Goal: Find specific page/section: Find specific page/section

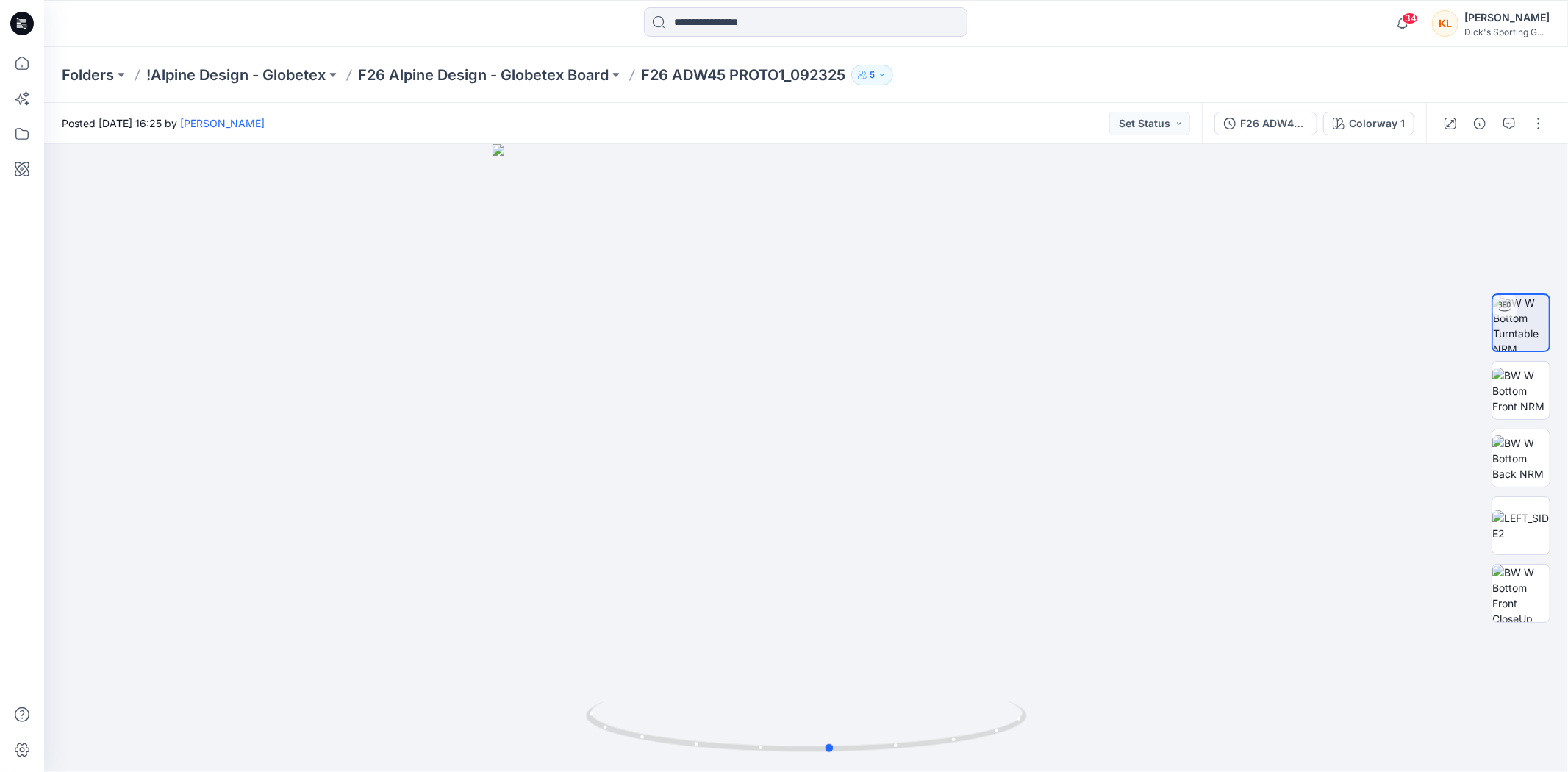
drag, startPoint x: 798, startPoint y: 401, endPoint x: 1232, endPoint y: 332, distance: 439.5
click at [1232, 332] on div at bounding box center [806, 459] width 1524 height 629
drag, startPoint x: 773, startPoint y: 453, endPoint x: 674, endPoint y: 504, distance: 111.4
click at [674, 504] on div at bounding box center [806, 459] width 1524 height 629
drag, startPoint x: 877, startPoint y: 454, endPoint x: 971, endPoint y: 509, distance: 108.9
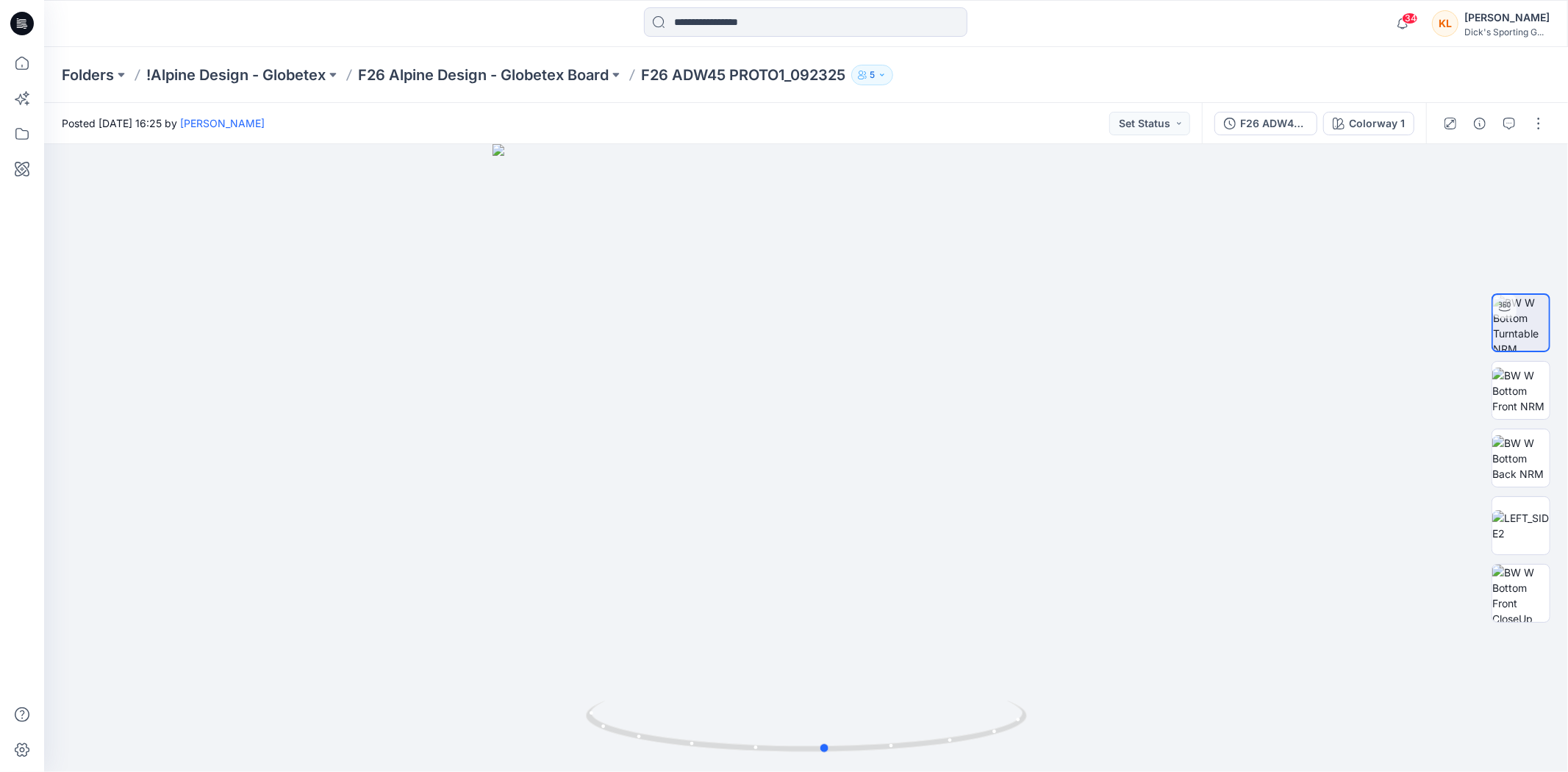
click at [971, 509] on div at bounding box center [806, 459] width 1524 height 629
drag, startPoint x: 770, startPoint y: 430, endPoint x: 1025, endPoint y: 414, distance: 255.5
click at [1025, 414] on div at bounding box center [806, 459] width 1524 height 629
drag, startPoint x: 817, startPoint y: 401, endPoint x: 981, endPoint y: 398, distance: 164.0
click at [981, 398] on div at bounding box center [806, 459] width 1524 height 629
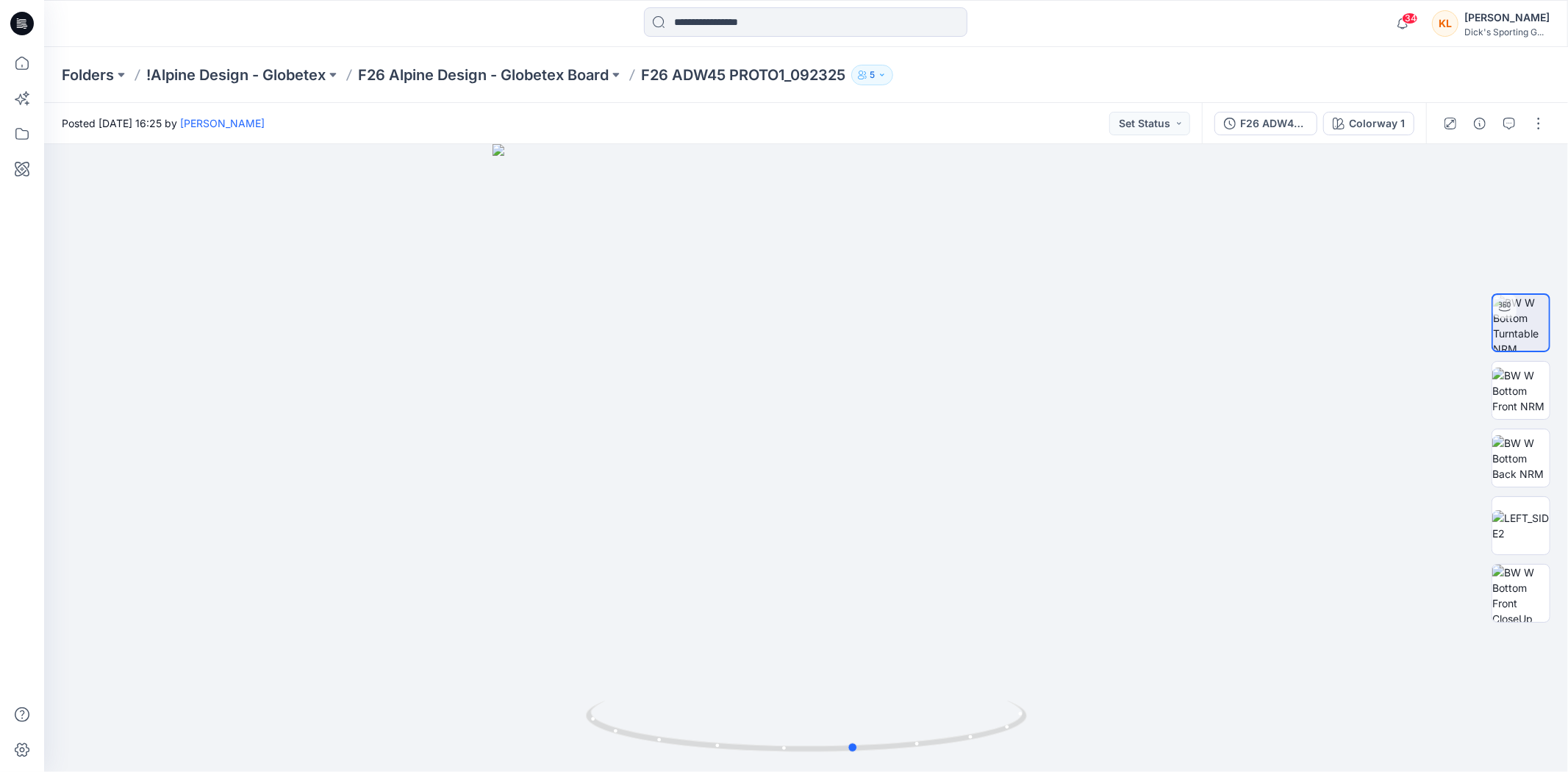
drag, startPoint x: 846, startPoint y: 401, endPoint x: 883, endPoint y: 429, distance: 46.4
click at [883, 429] on div at bounding box center [806, 459] width 1524 height 629
drag, startPoint x: 781, startPoint y: 408, endPoint x: 966, endPoint y: 406, distance: 185.0
click at [966, 406] on div at bounding box center [806, 459] width 1524 height 629
drag, startPoint x: 739, startPoint y: 403, endPoint x: 969, endPoint y: 390, distance: 230.4
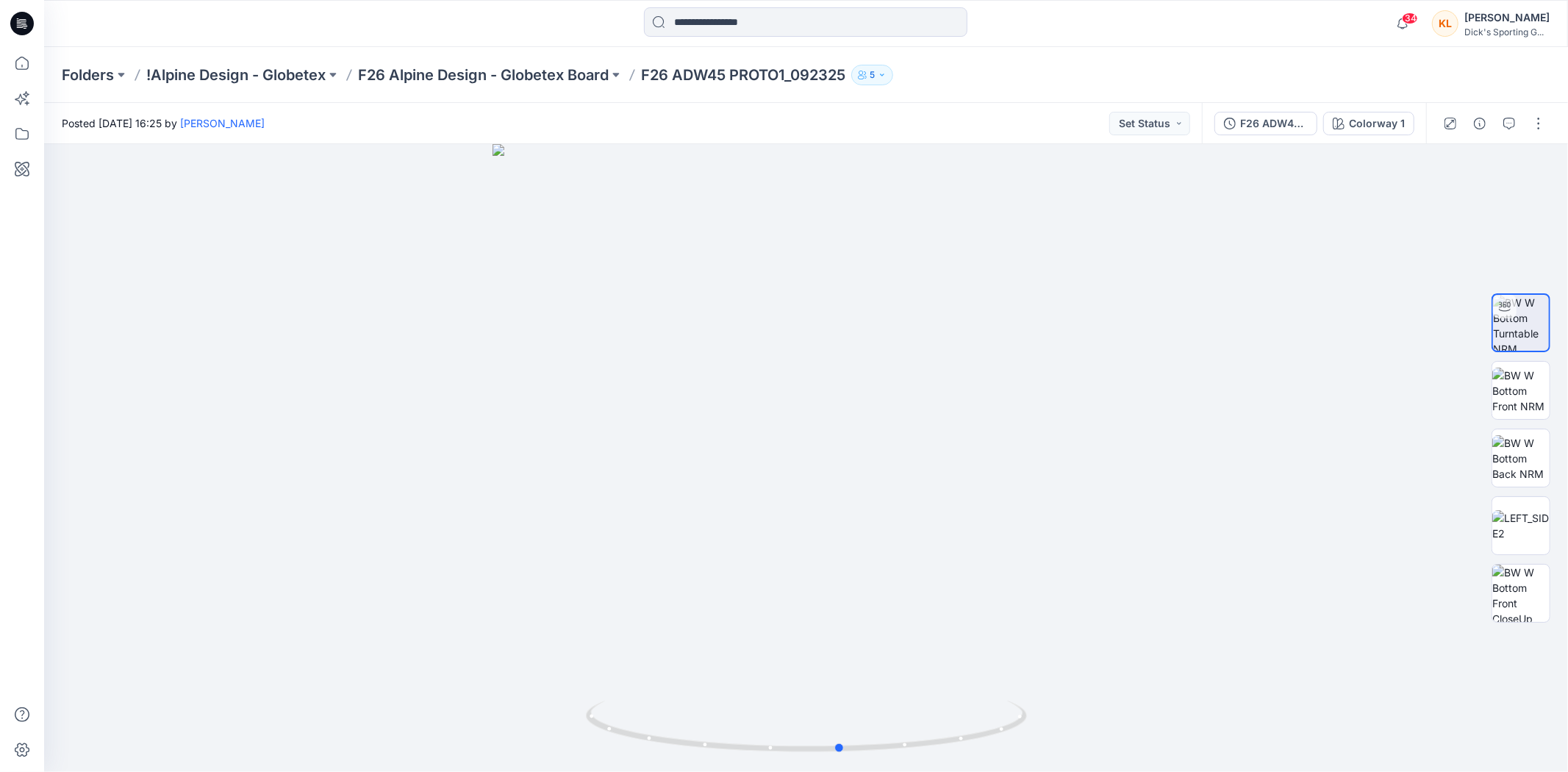
click at [969, 390] on div at bounding box center [806, 459] width 1524 height 629
drag, startPoint x: 817, startPoint y: 386, endPoint x: 814, endPoint y: 403, distance: 17.3
click at [814, 403] on div at bounding box center [806, 459] width 1524 height 629
click at [509, 74] on p "F26 Alpine Design - Globetex Board" at bounding box center [483, 74] width 251 height 20
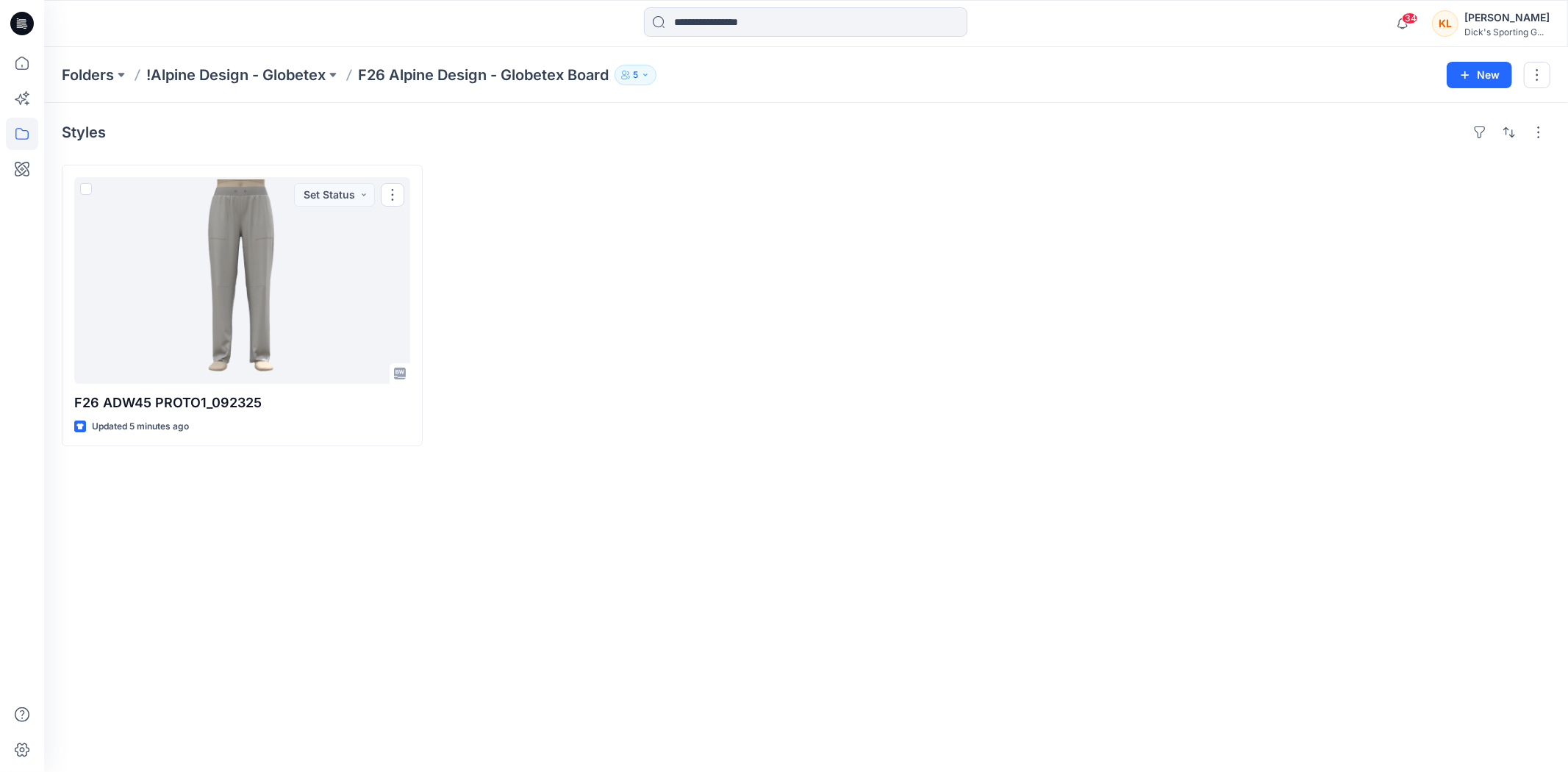
click at [287, 74] on p "!Alpine Design - Globetex" at bounding box center [236, 74] width 180 height 20
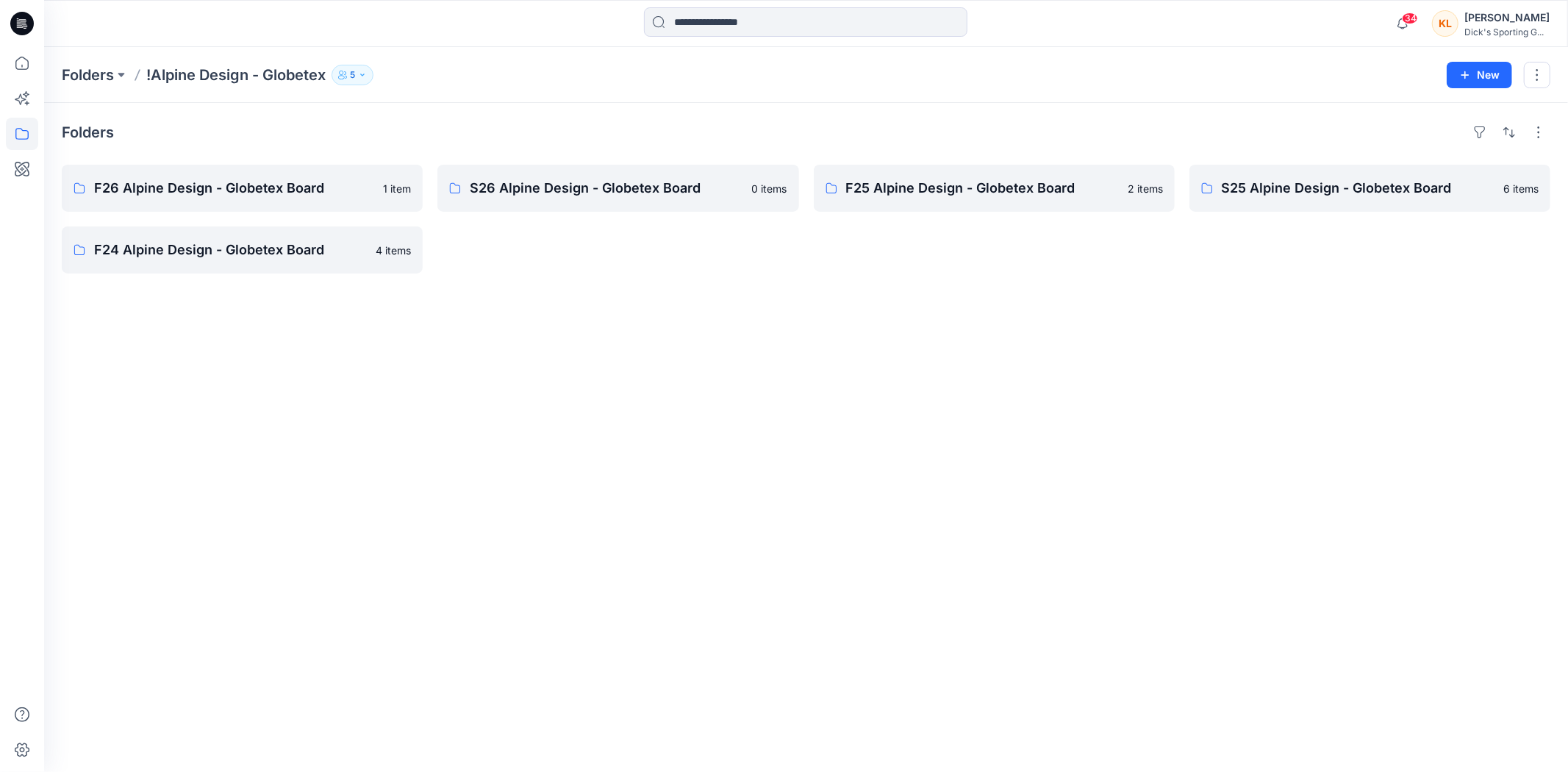
click at [94, 73] on p "Folders" at bounding box center [88, 74] width 53 height 20
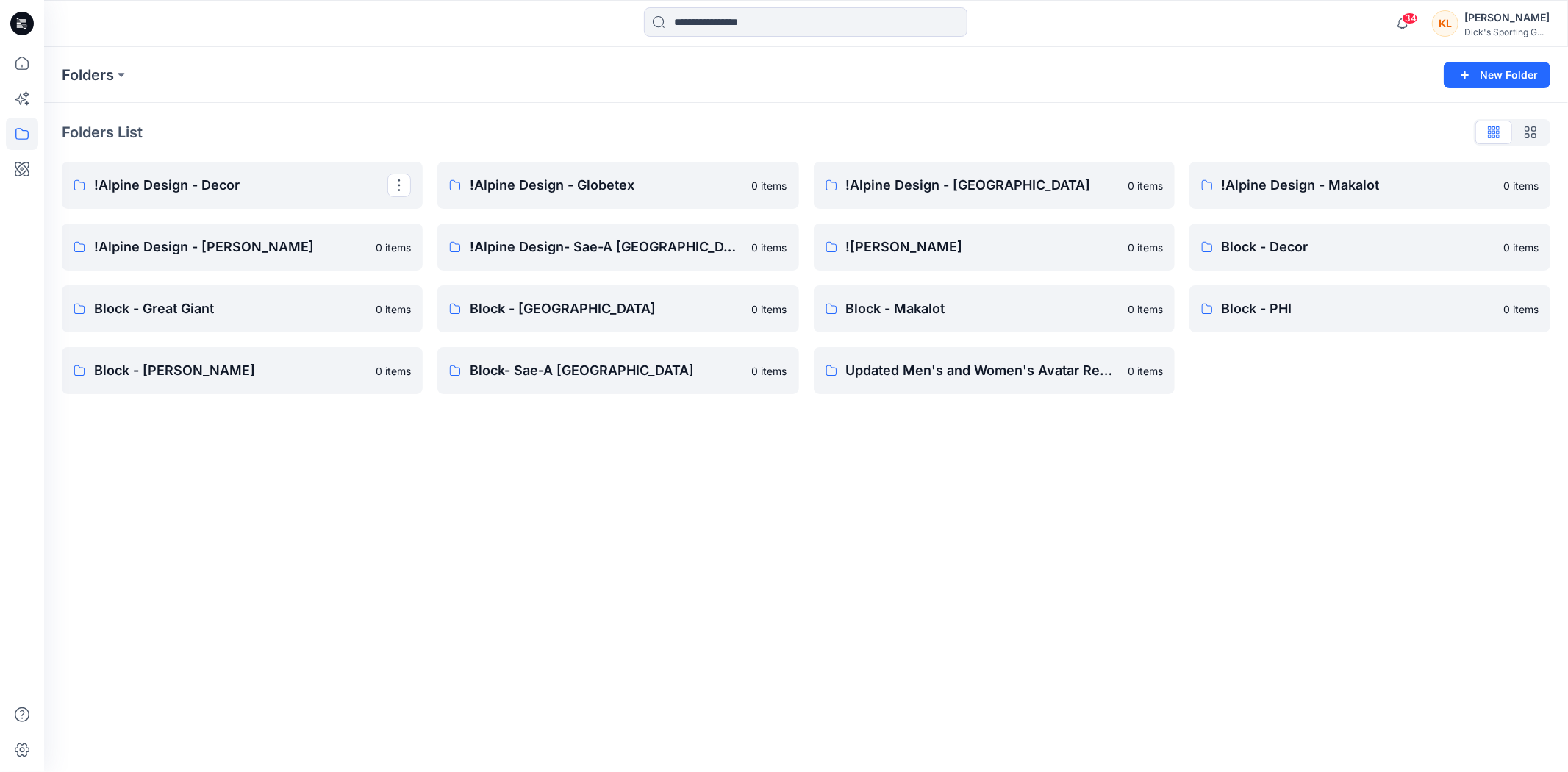
click at [203, 178] on p "!Alpine Design - Decor" at bounding box center [240, 184] width 294 height 20
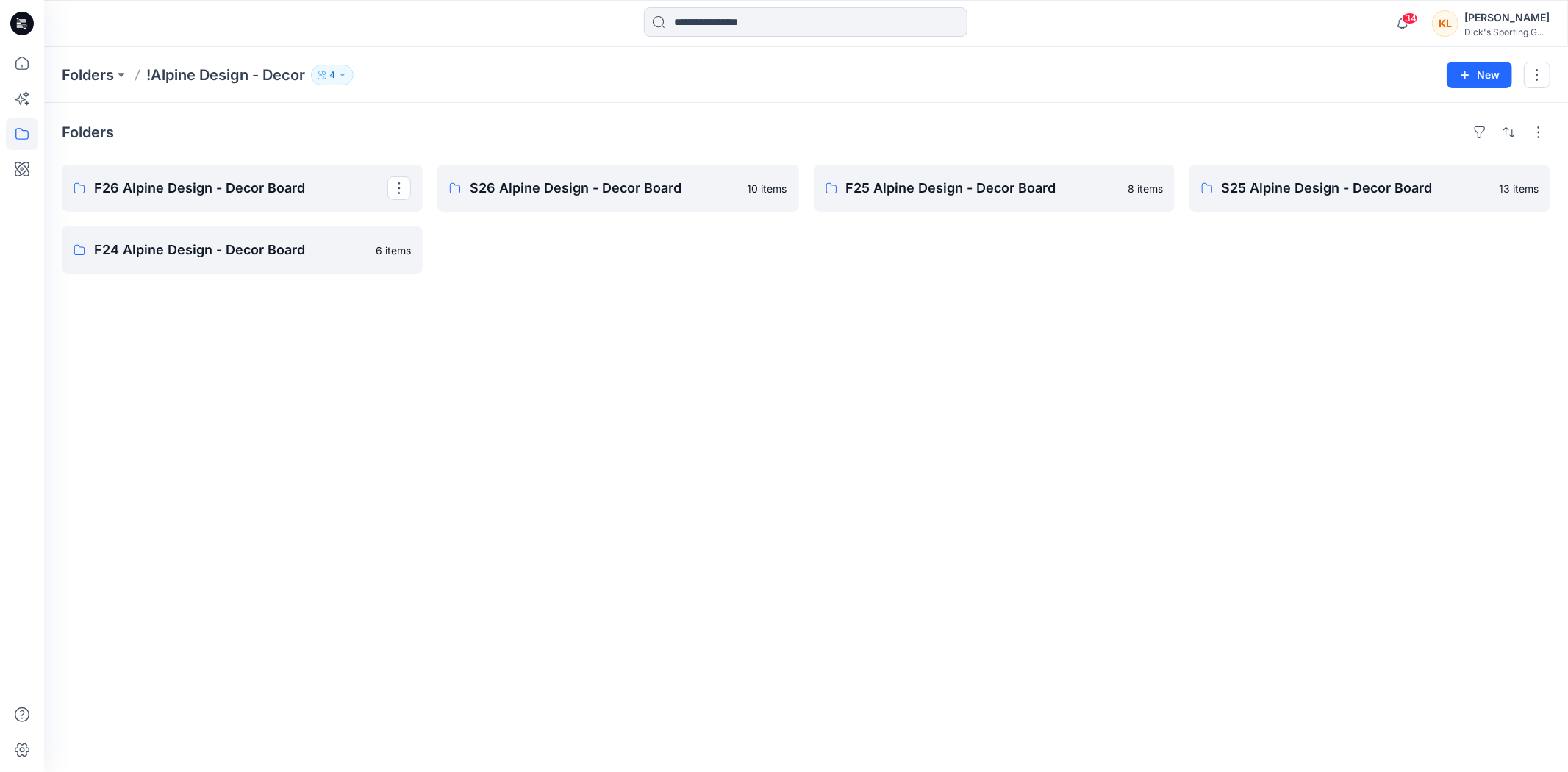
click at [214, 179] on p "F26 Alpine Design - Decor Board" at bounding box center [240, 187] width 294 height 20
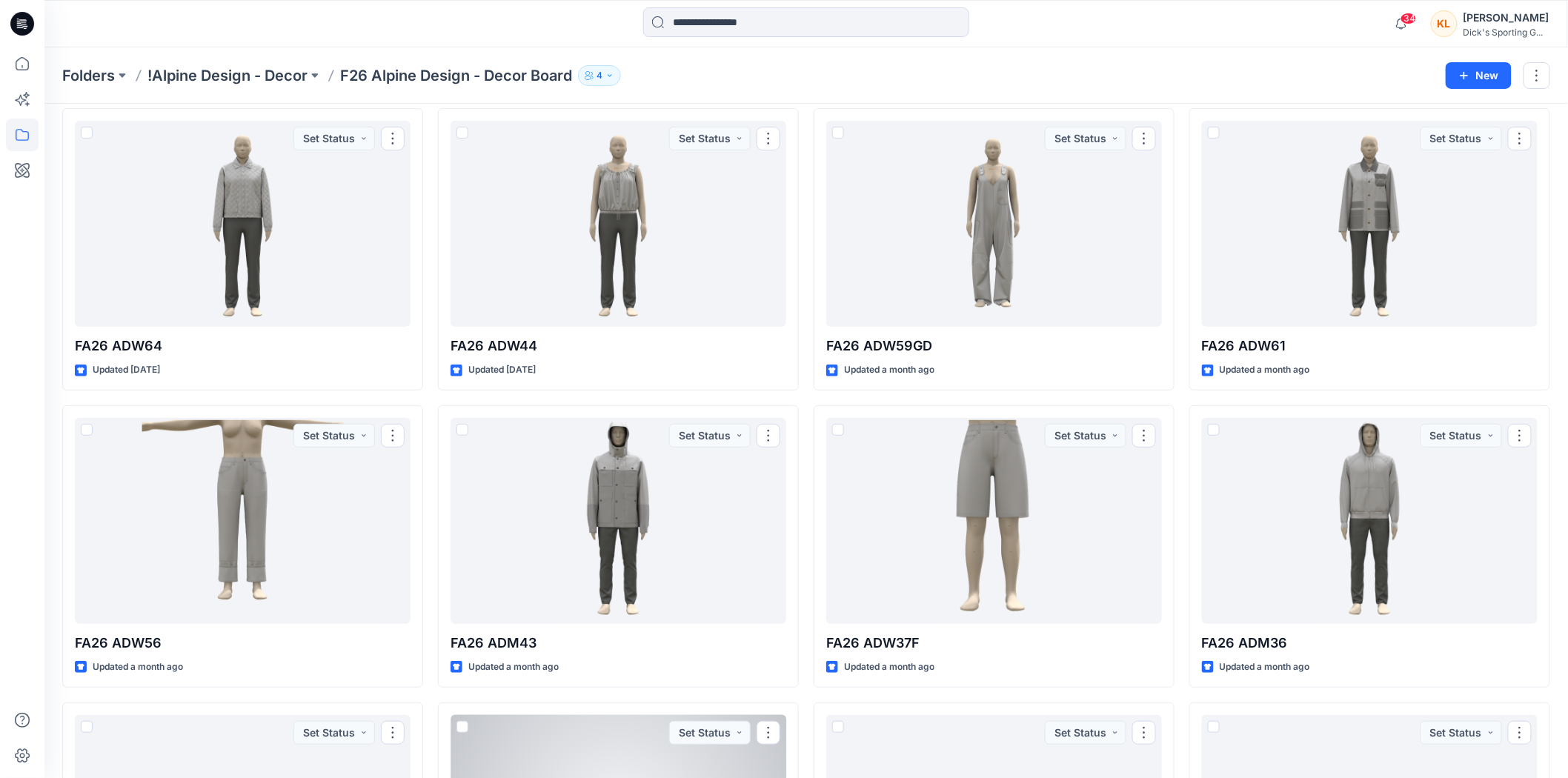
scroll to position [53, 0]
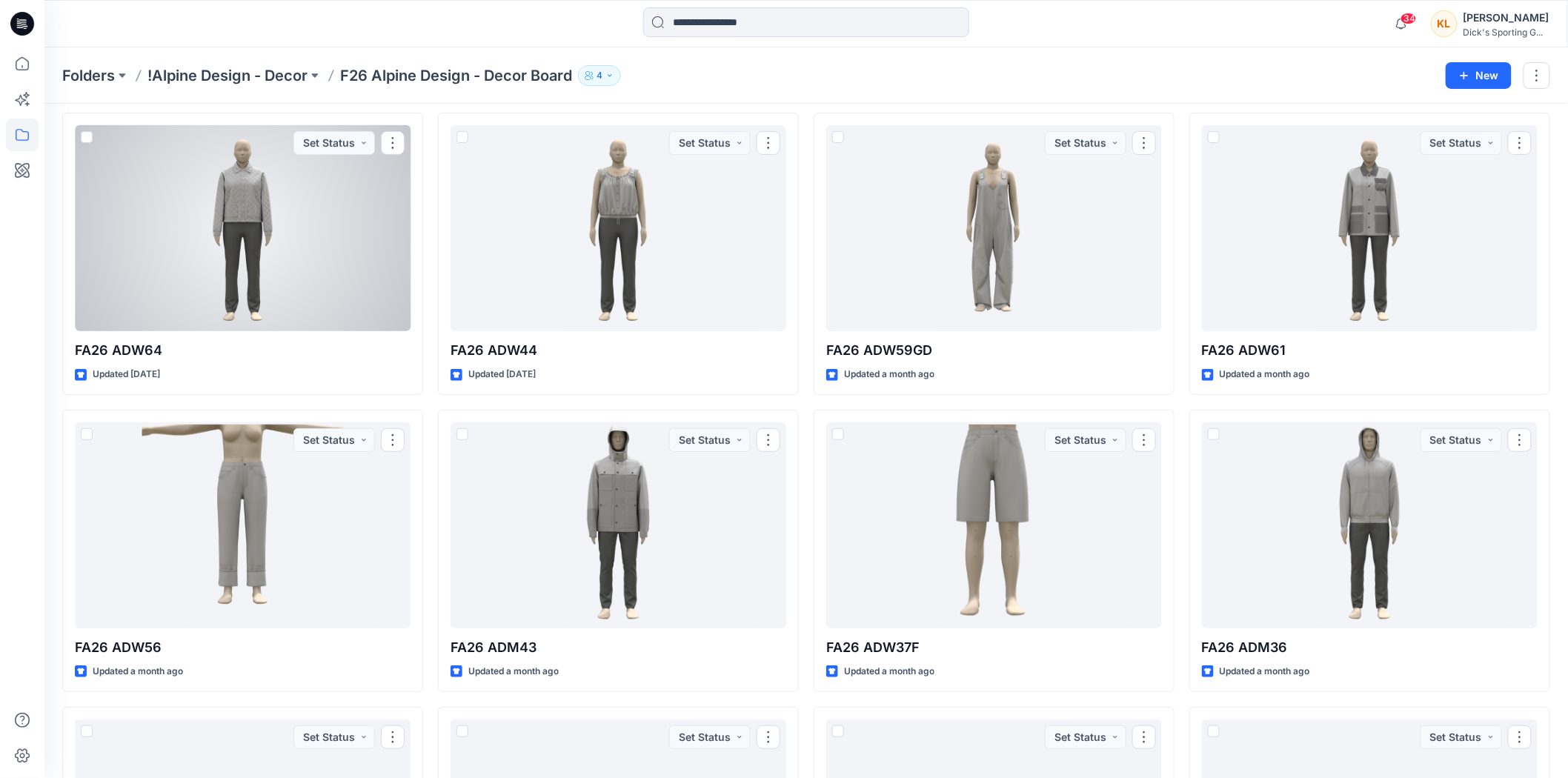
click at [333, 261] on div at bounding box center [242, 228] width 335 height 207
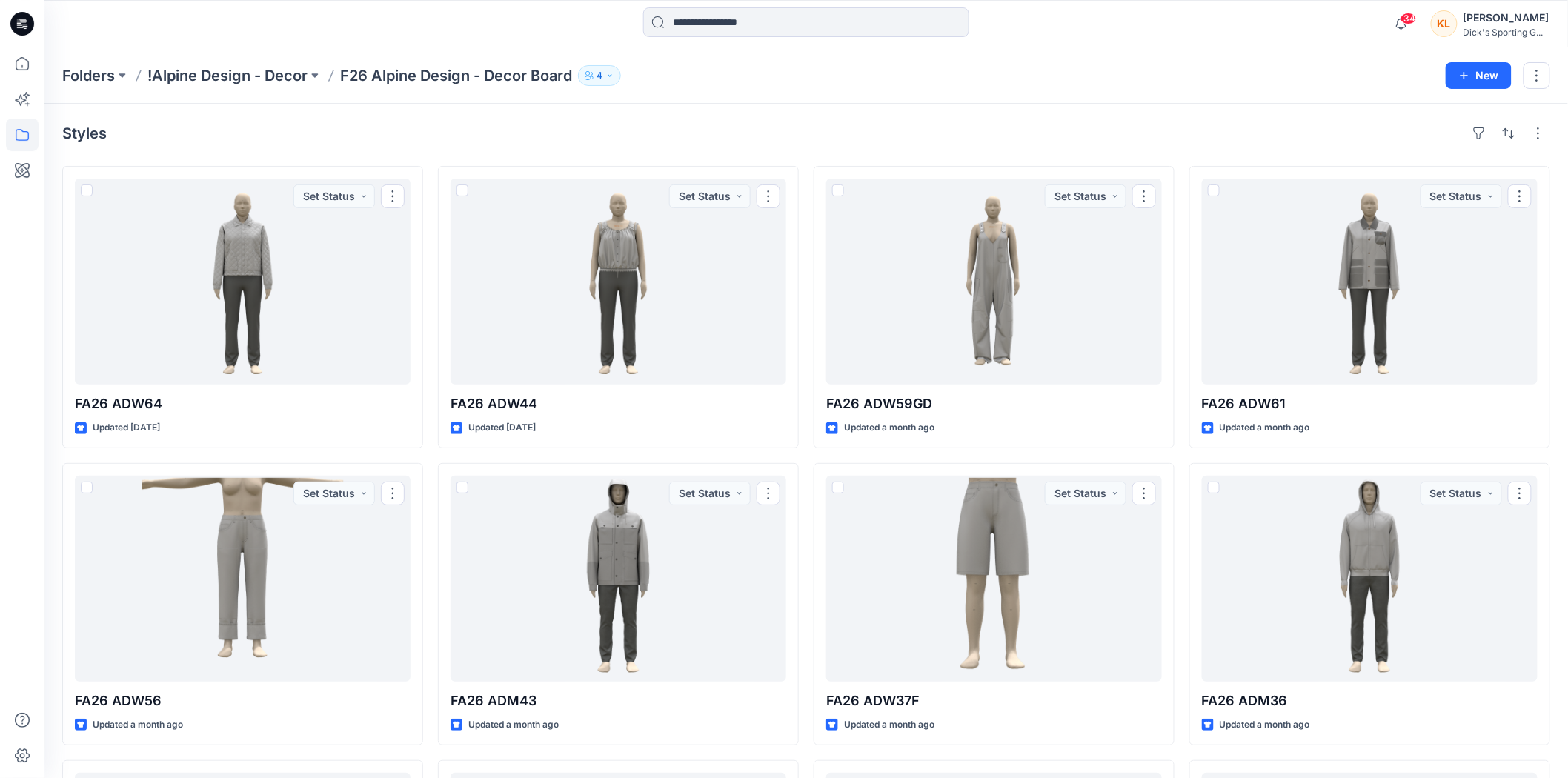
click at [242, 72] on p "!Alpine Design - Decor" at bounding box center [227, 75] width 160 height 21
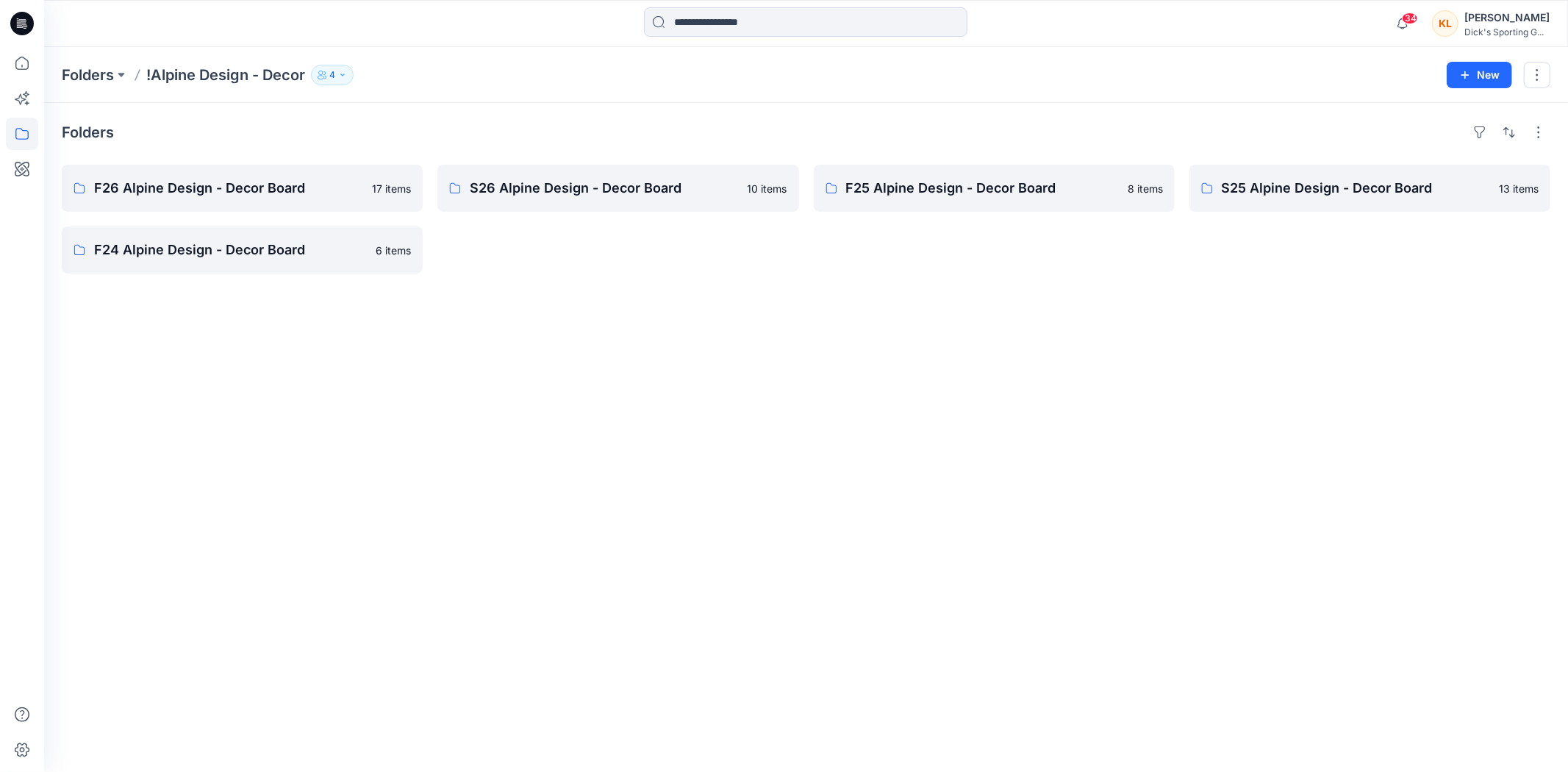
click at [107, 70] on p "Folders" at bounding box center [88, 74] width 53 height 20
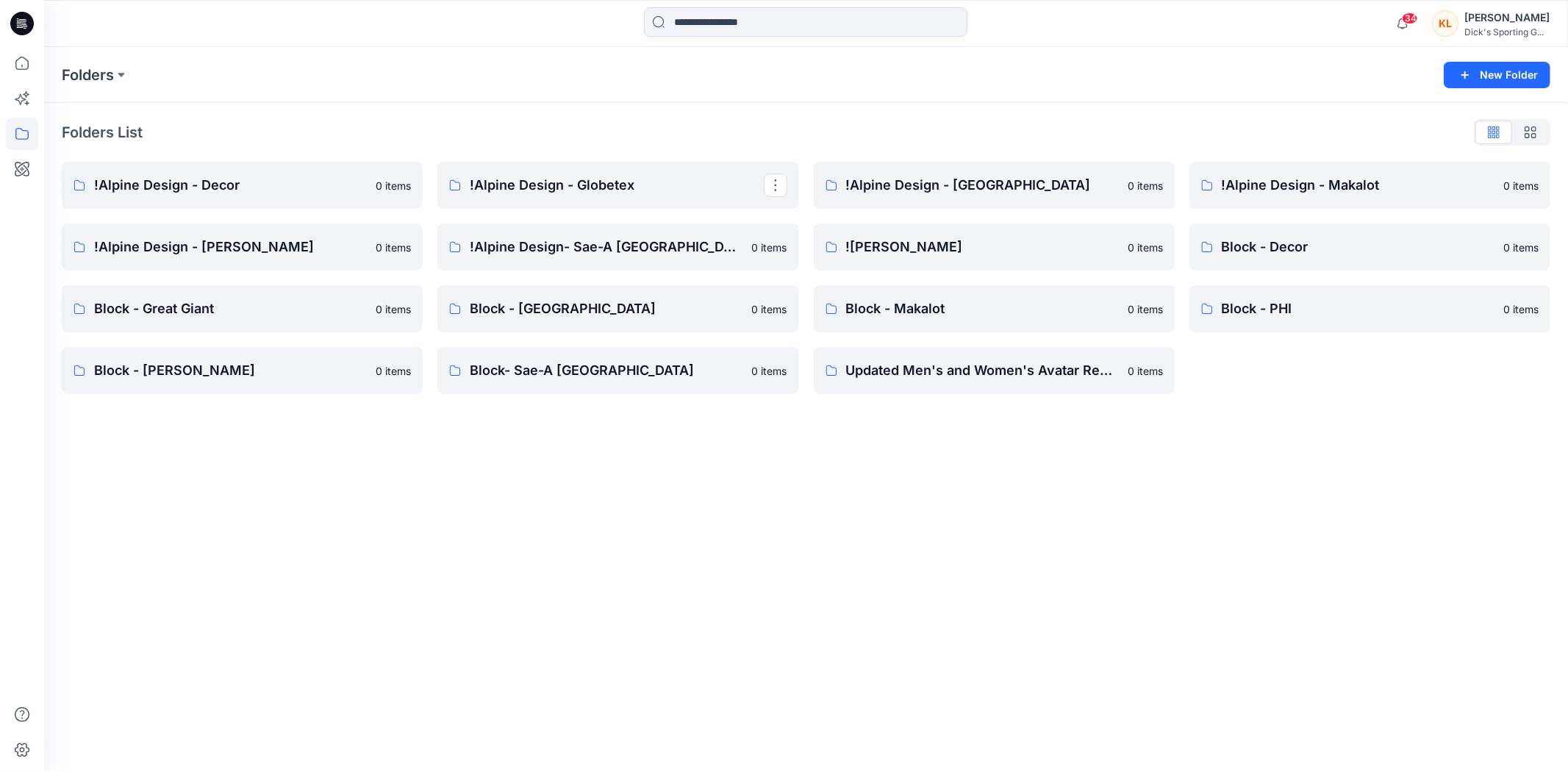
click at [604, 174] on link "!Alpine Design - Globetex" at bounding box center [618, 185] width 361 height 47
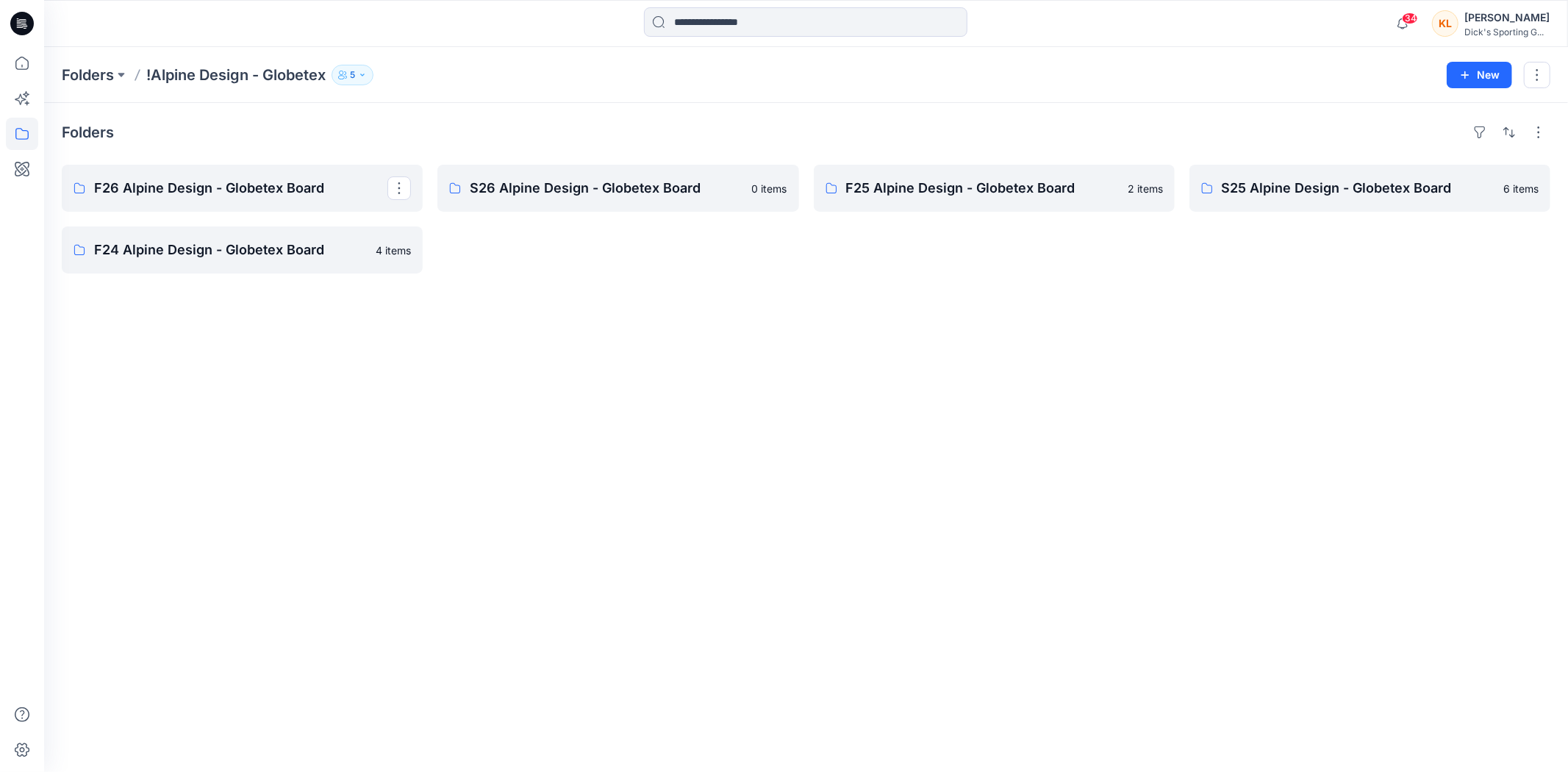
click at [236, 177] on link "F26 Alpine Design - Globetex Board" at bounding box center [242, 188] width 361 height 47
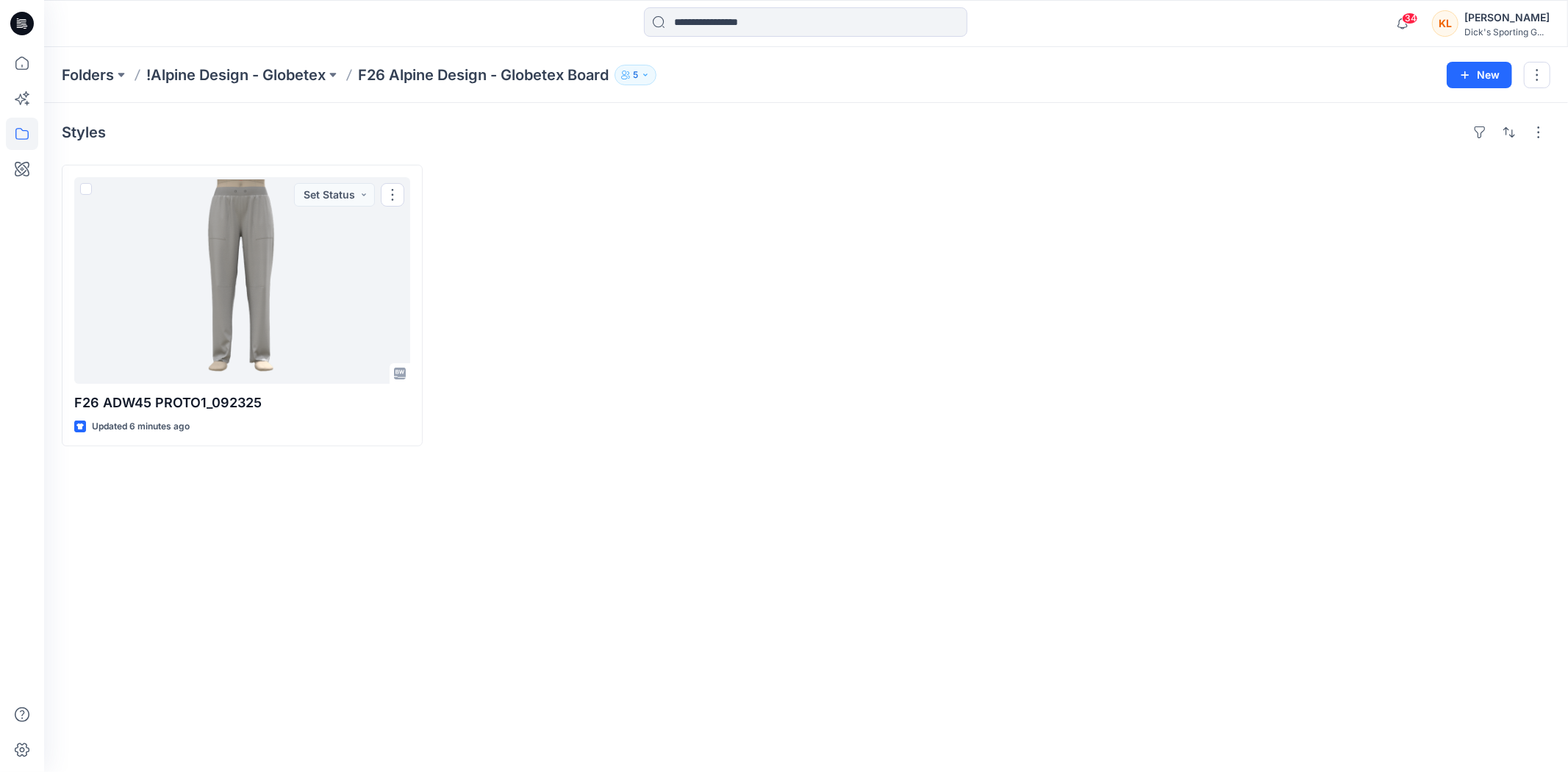
click at [282, 62] on div "Folders !Alpine Design - Globetex F26 Alpine Design - Globetex Board 5 New" at bounding box center [806, 74] width 1524 height 56
click at [282, 64] on p "!Alpine Design - Globetex" at bounding box center [236, 74] width 180 height 20
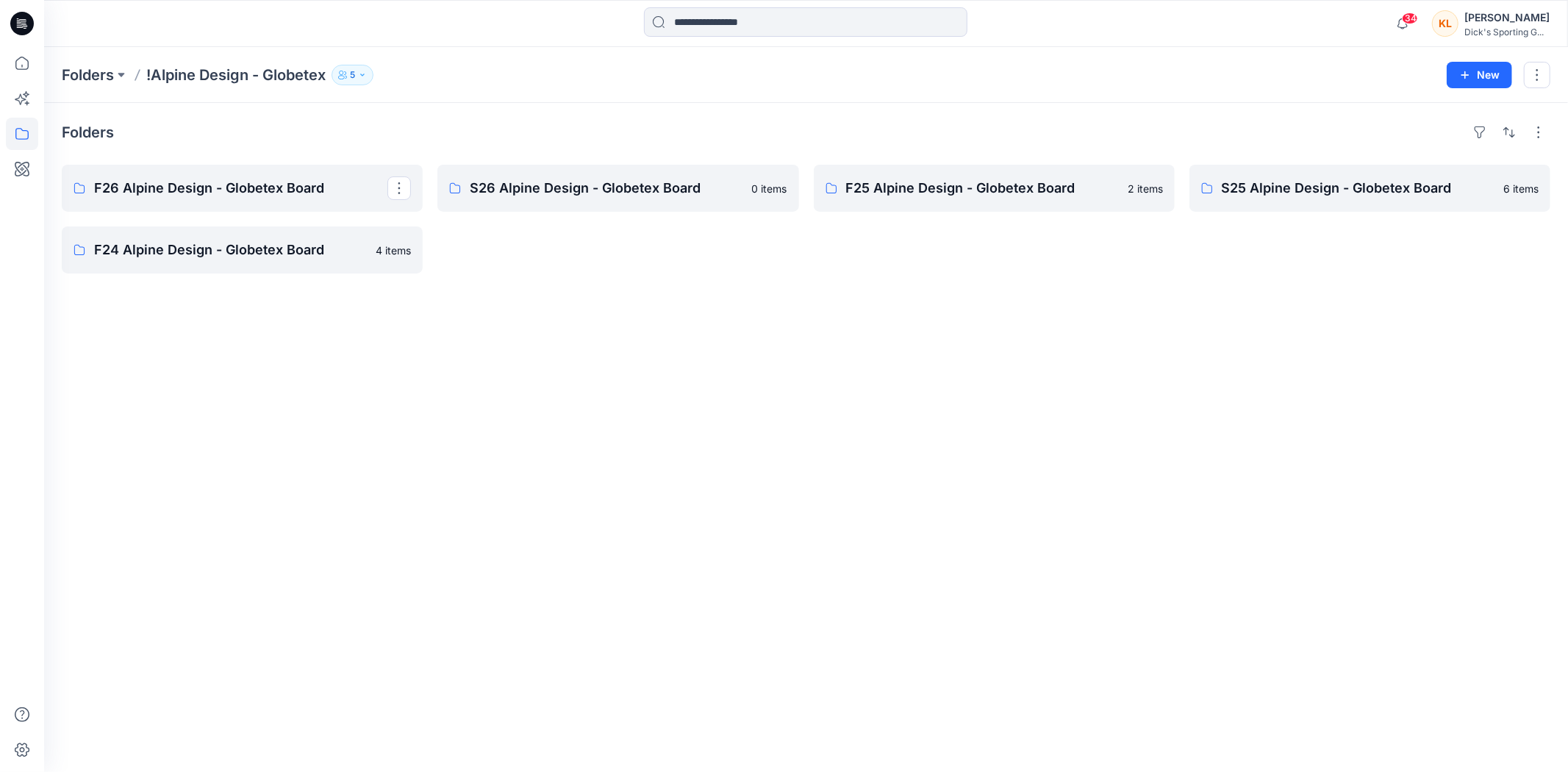
click at [329, 183] on p "F26 Alpine Design - Globetex Board" at bounding box center [240, 187] width 294 height 20
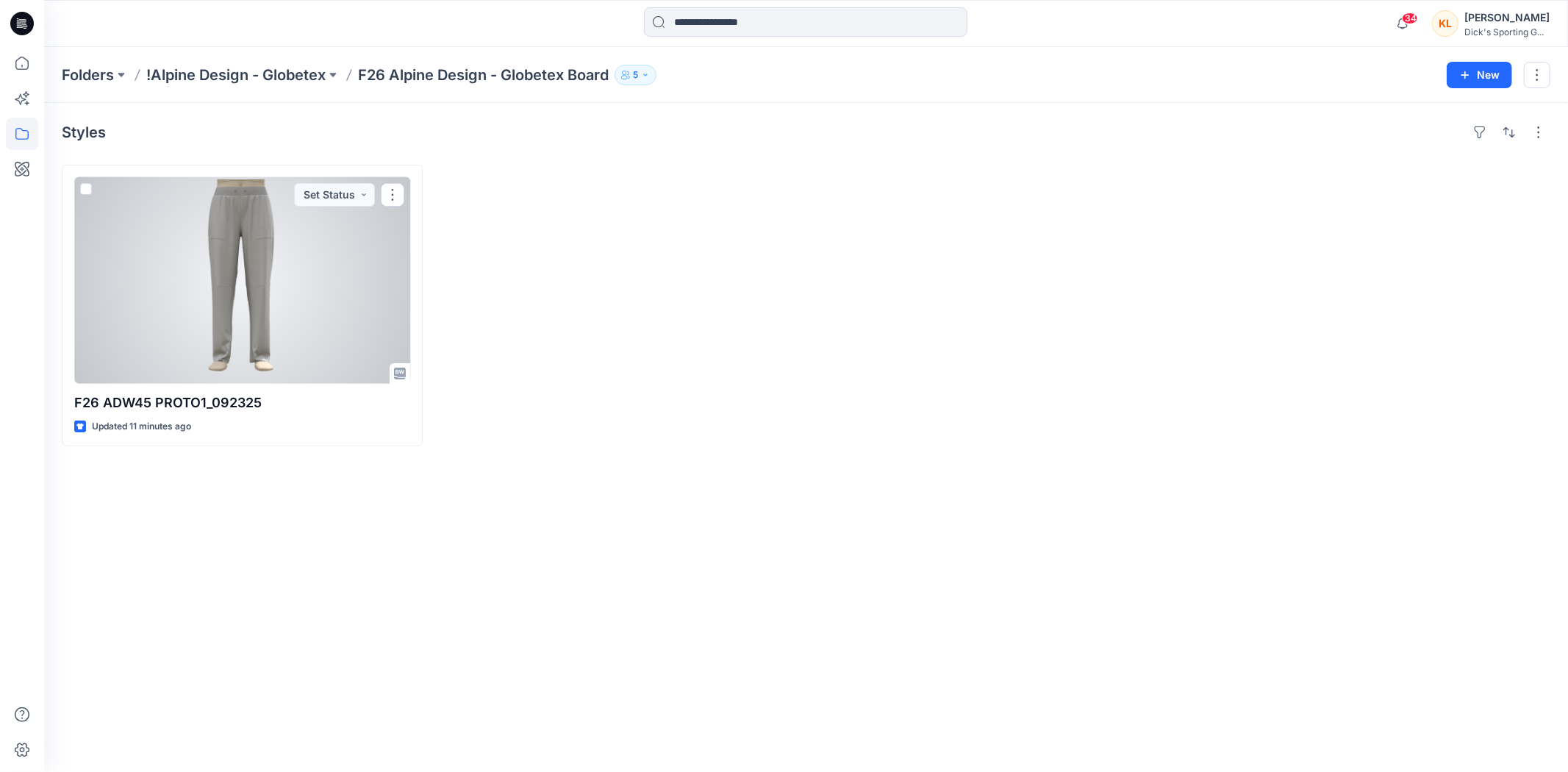
click at [278, 274] on div at bounding box center [242, 281] width 336 height 207
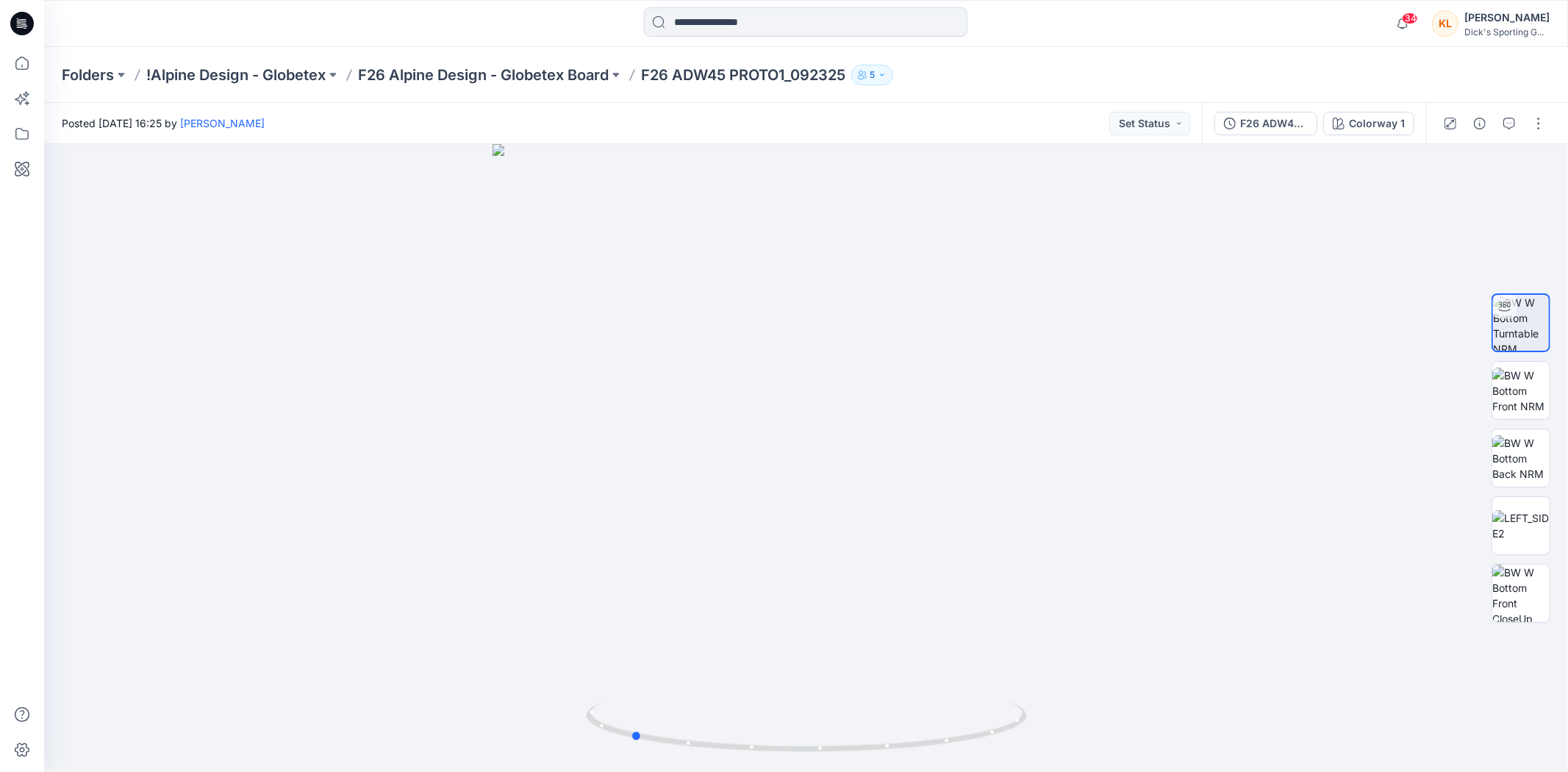
drag, startPoint x: 876, startPoint y: 368, endPoint x: 1142, endPoint y: 384, distance: 266.5
click at [1142, 384] on div at bounding box center [806, 459] width 1524 height 629
click at [1508, 401] on img at bounding box center [1521, 390] width 58 height 46
drag, startPoint x: 1136, startPoint y: 432, endPoint x: 813, endPoint y: 449, distance: 323.4
click at [813, 449] on div at bounding box center [806, 459] width 1524 height 629
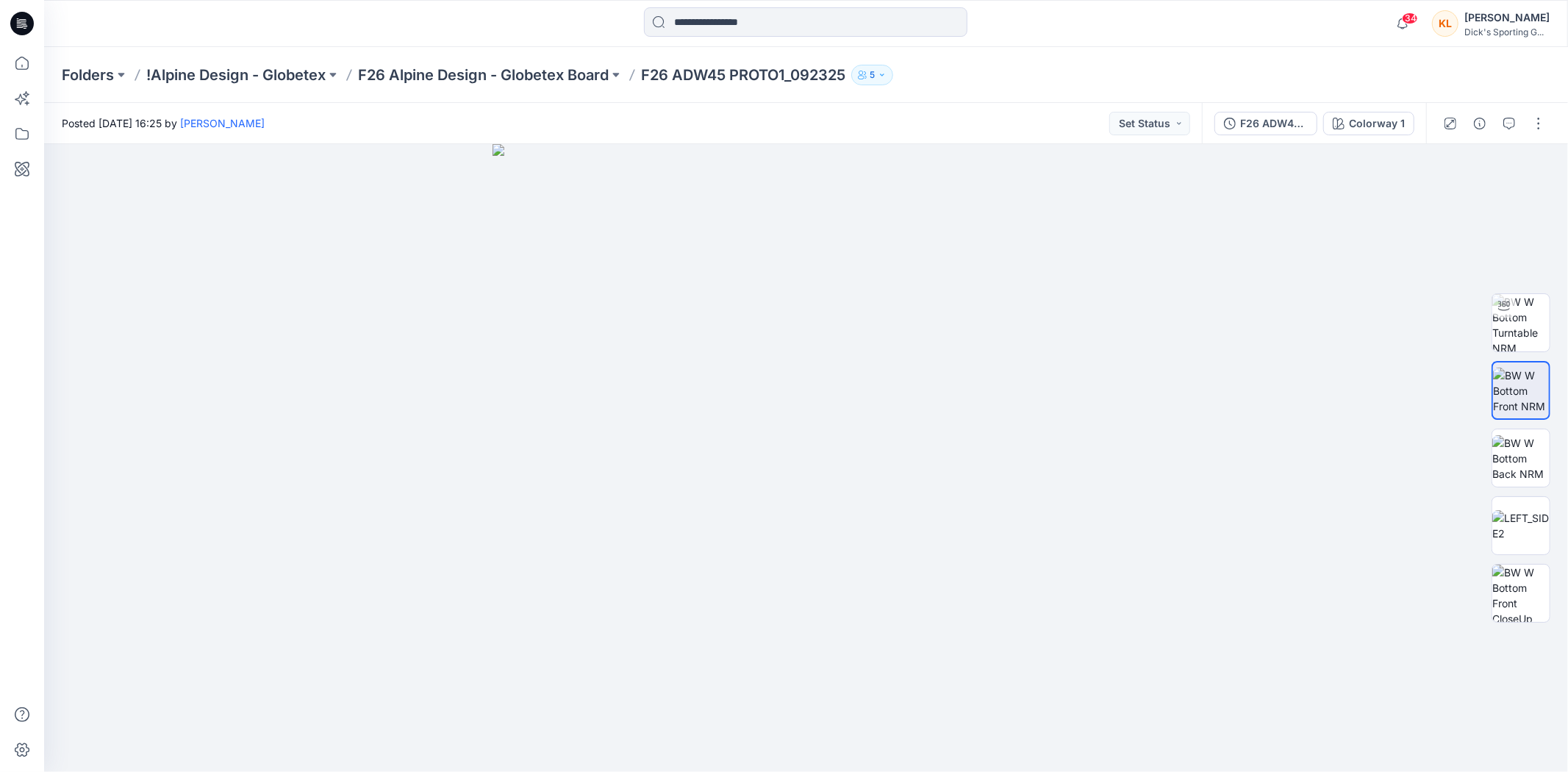
drag, startPoint x: 810, startPoint y: 446, endPoint x: 1187, endPoint y: 446, distance: 377.0
click at [1182, 446] on div at bounding box center [806, 459] width 1524 height 629
click at [1528, 455] on img at bounding box center [1521, 458] width 58 height 46
click at [1530, 515] on img at bounding box center [1521, 526] width 58 height 31
click at [1533, 578] on img at bounding box center [1521, 593] width 58 height 58
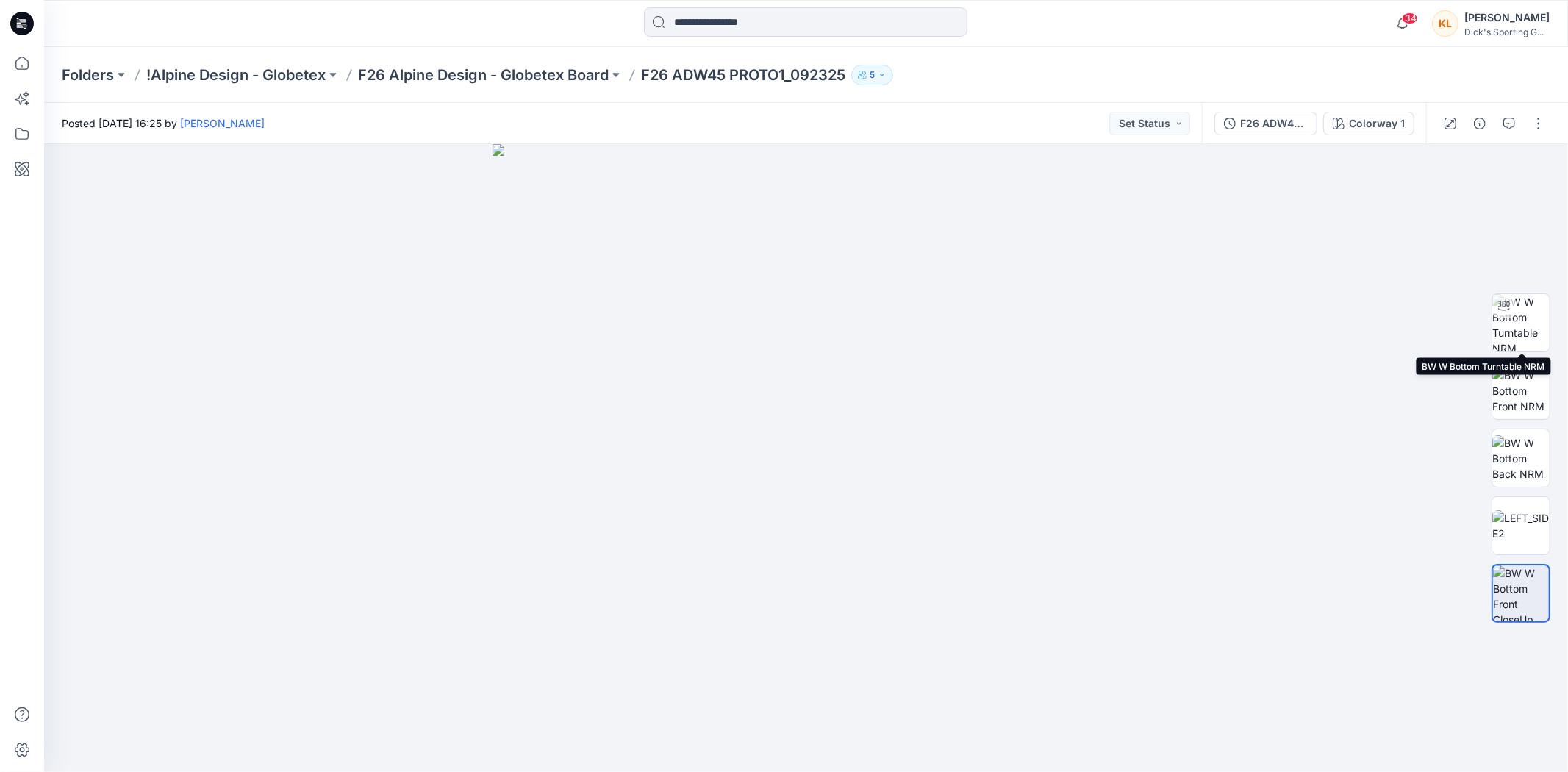
click at [1538, 334] on img at bounding box center [1521, 322] width 58 height 58
drag, startPoint x: 1031, startPoint y: 665, endPoint x: 843, endPoint y: 665, distance: 188.0
click at [843, 665] on div at bounding box center [806, 459] width 1524 height 629
drag, startPoint x: 887, startPoint y: 512, endPoint x: 872, endPoint y: 521, distance: 17.5
click at [872, 521] on div at bounding box center [806, 459] width 1524 height 629
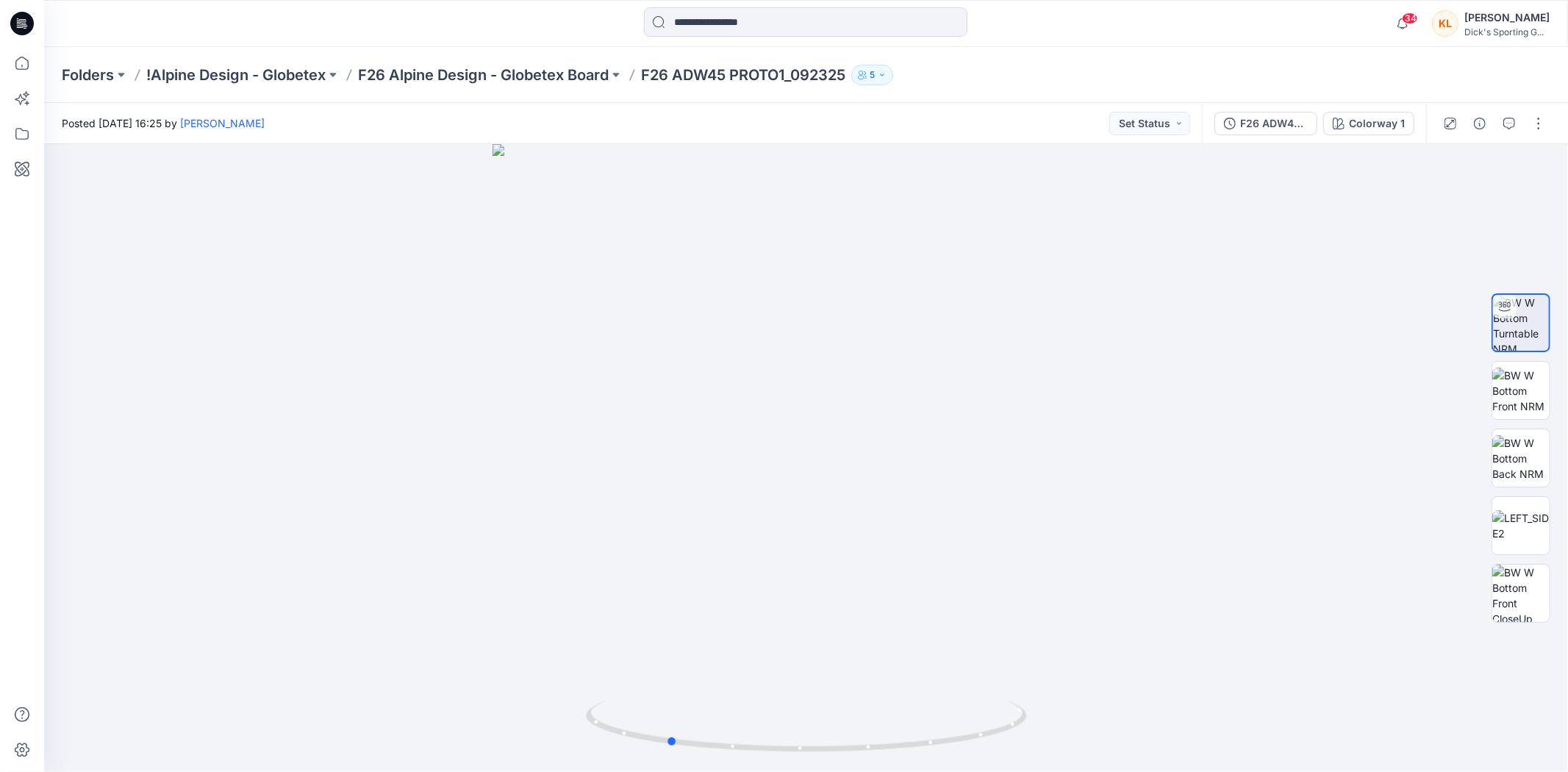
drag, startPoint x: 880, startPoint y: 391, endPoint x: 944, endPoint y: 436, distance: 78.2
click at [944, 436] on div at bounding box center [806, 459] width 1524 height 629
drag, startPoint x: 994, startPoint y: 465, endPoint x: 930, endPoint y: 467, distance: 64.0
click at [930, 467] on div at bounding box center [806, 459] width 1524 height 629
